Goal: Task Accomplishment & Management: Manage account settings

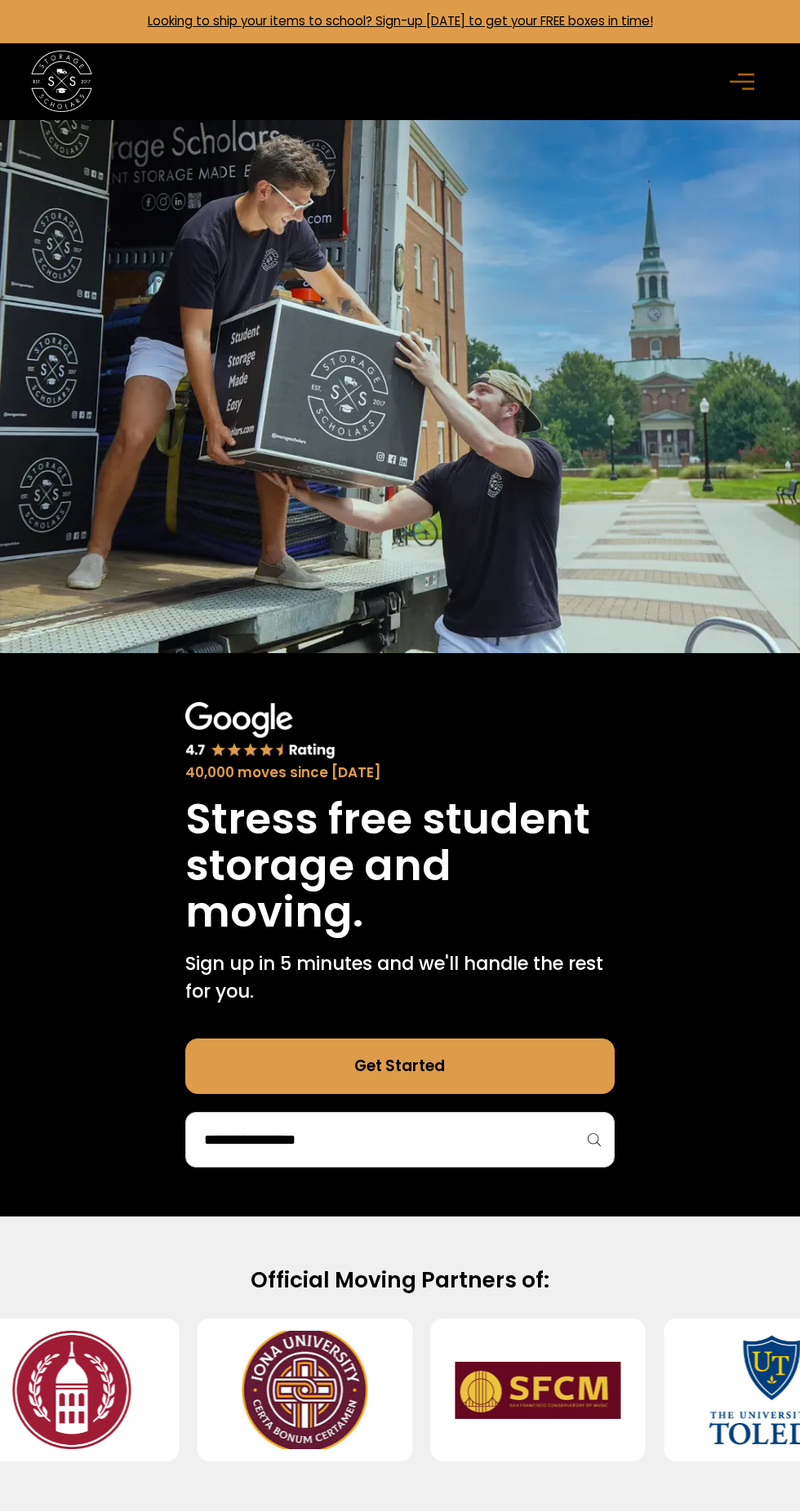
click at [748, 88] on rect "menu" at bounding box center [748, 88] width 12 height 3
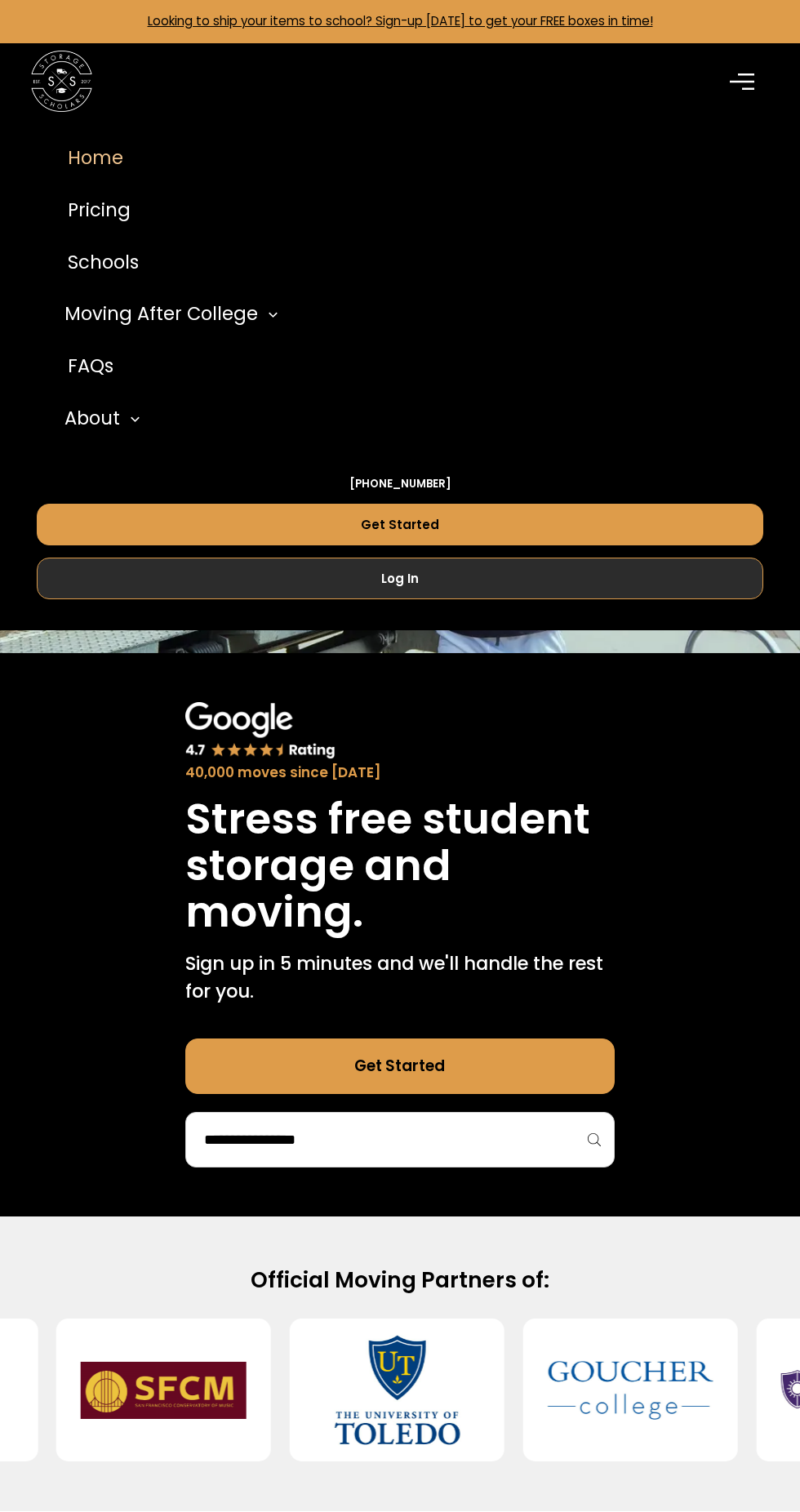
click at [513, 584] on link "Log In" at bounding box center [400, 579] width 727 height 42
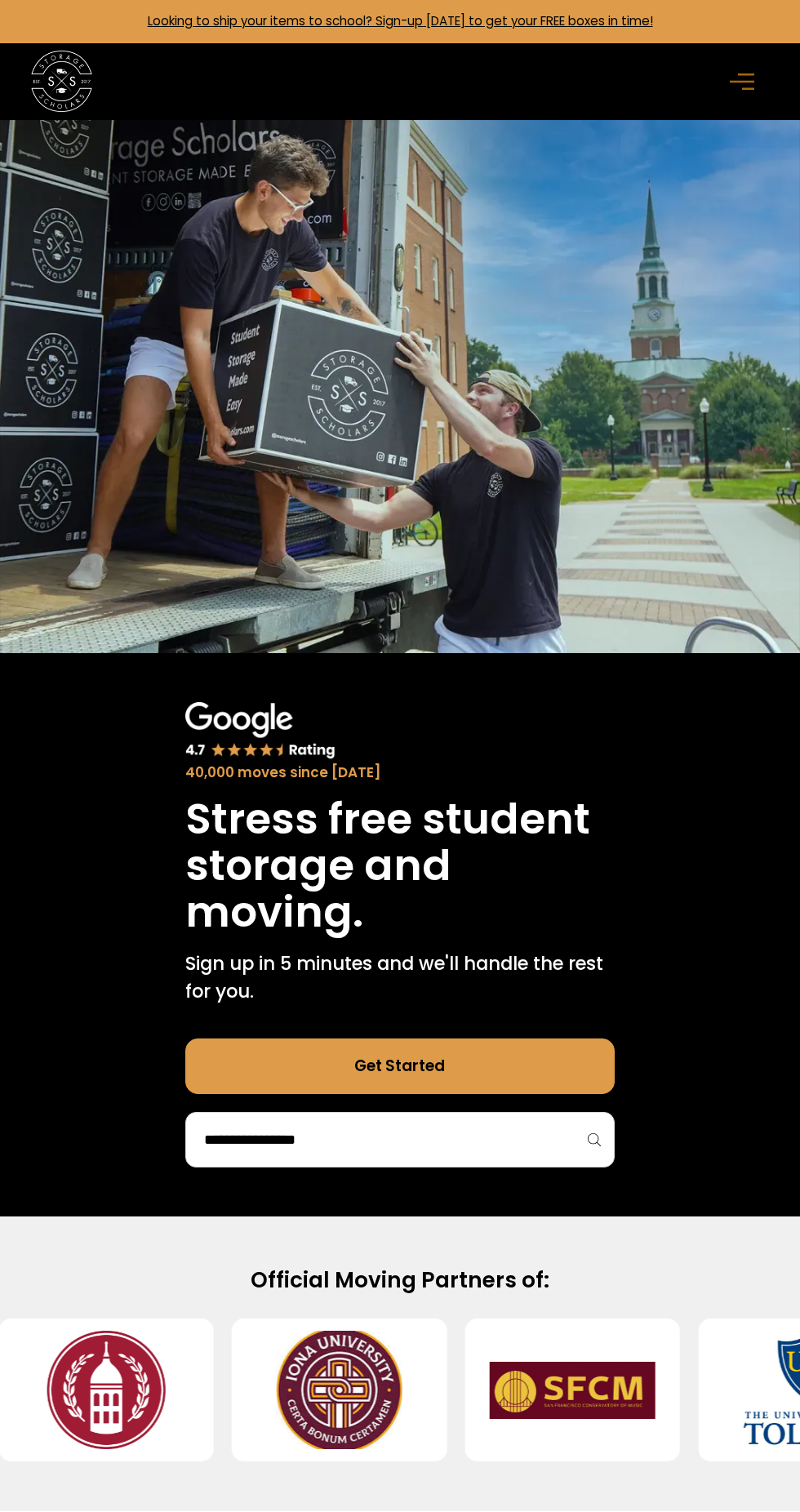
click at [739, 81] on rect "menu" at bounding box center [742, 81] width 25 height 3
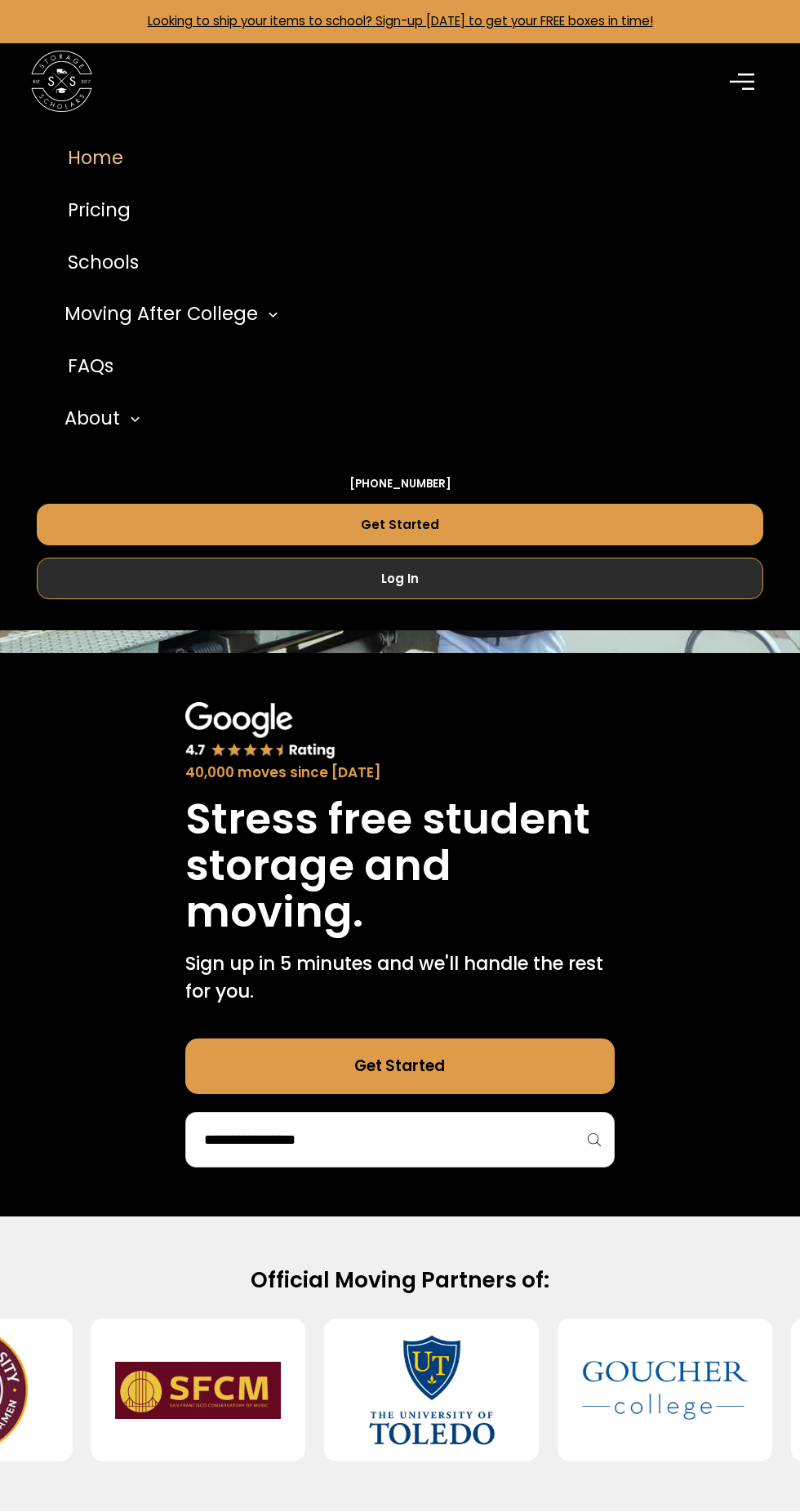
click at [242, 572] on link "Log In" at bounding box center [400, 579] width 727 height 42
